Goal: Transaction & Acquisition: Purchase product/service

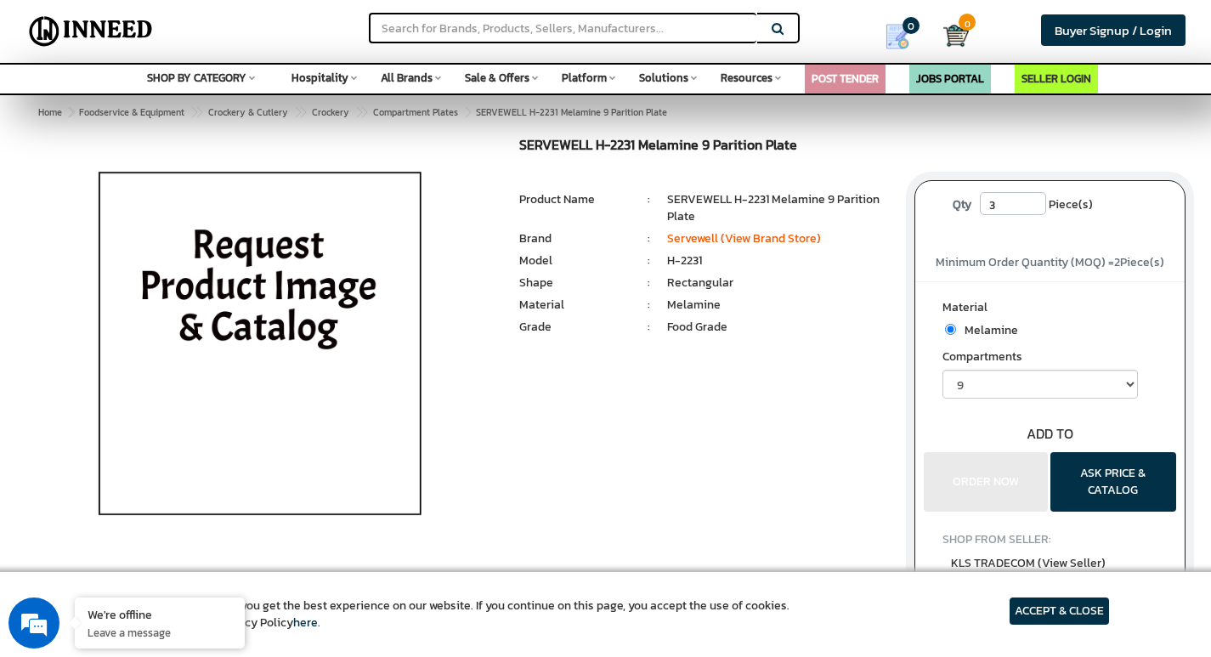
click at [1036, 199] on input "3" at bounding box center [1013, 203] width 66 height 23
type input "2"
click at [1036, 212] on input "2" at bounding box center [1013, 203] width 66 height 23
click at [254, 111] on span "Crockery & Cutlery" at bounding box center [248, 112] width 80 height 14
